Goal: Information Seeking & Learning: Understand process/instructions

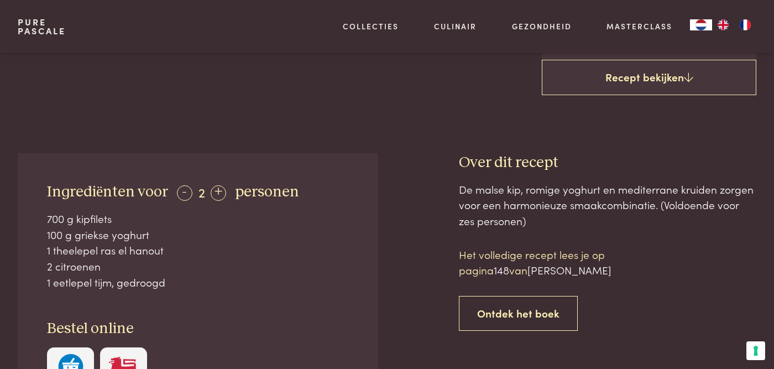
scroll to position [369, 0]
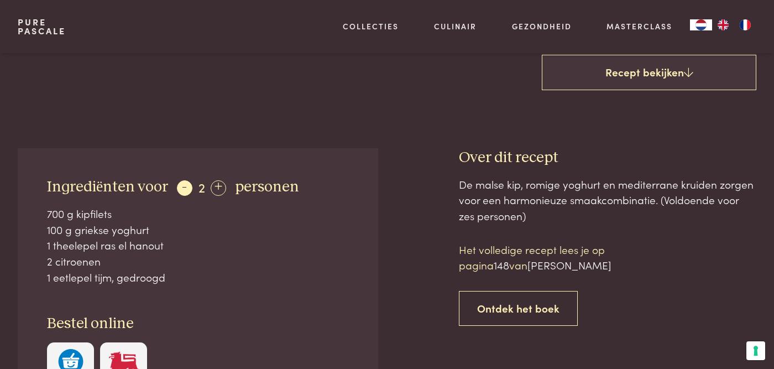
click at [178, 190] on div "-" at bounding box center [184, 187] width 15 height 15
click at [209, 186] on div "+" at bounding box center [215, 187] width 15 height 15
click at [211, 186] on div "+" at bounding box center [218, 187] width 15 height 15
click at [177, 187] on div "-" at bounding box center [184, 187] width 15 height 15
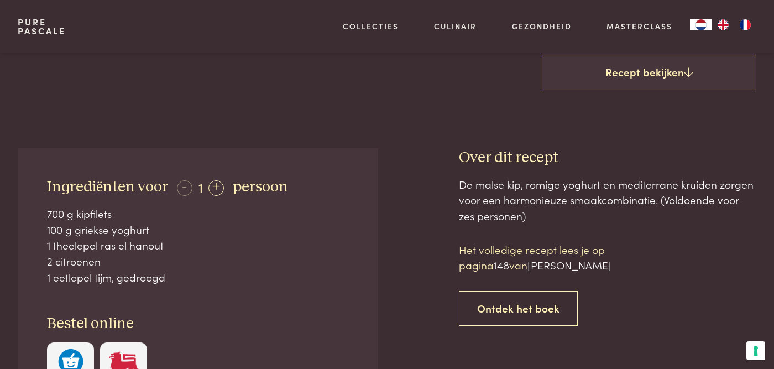
click at [493, 243] on p "Het volledige recept lees je op pagina 148 van [PERSON_NAME]" at bounding box center [553, 258] width 188 height 32
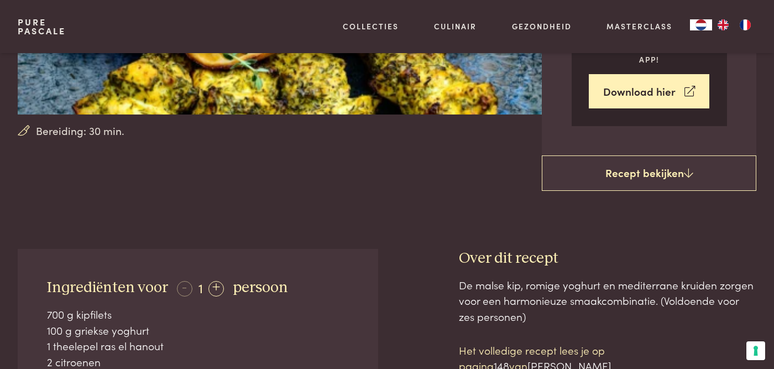
scroll to position [236, 0]
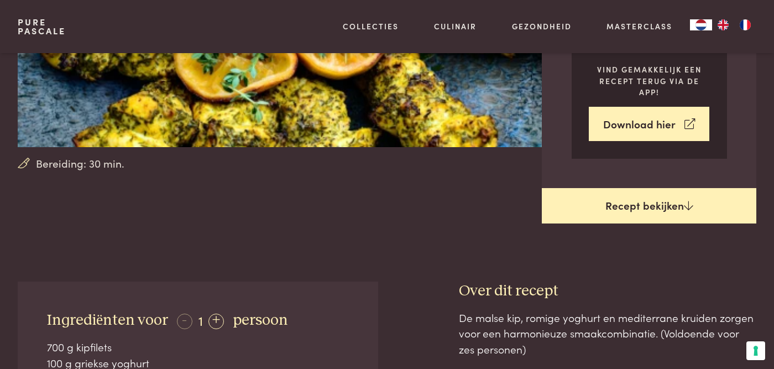
click at [620, 206] on link "Recept bekijken" at bounding box center [649, 205] width 214 height 35
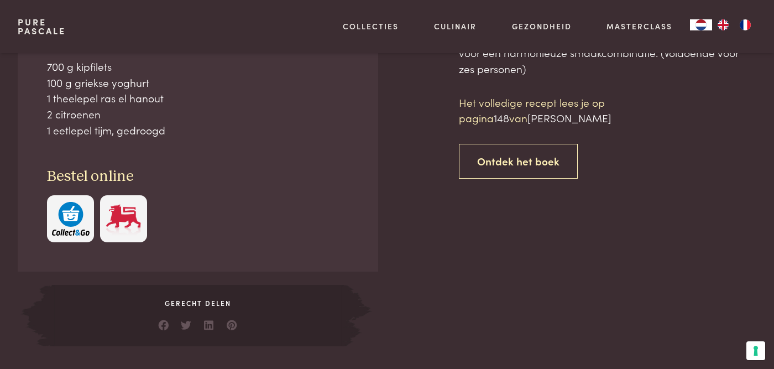
scroll to position [518, 0]
